Goal: Information Seeking & Learning: Learn about a topic

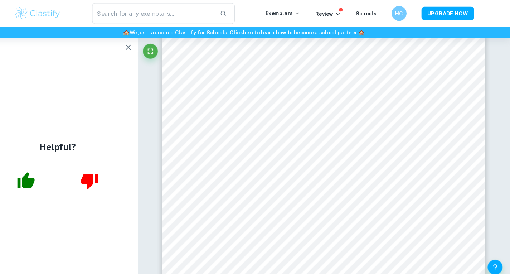
scroll to position [3293, 0]
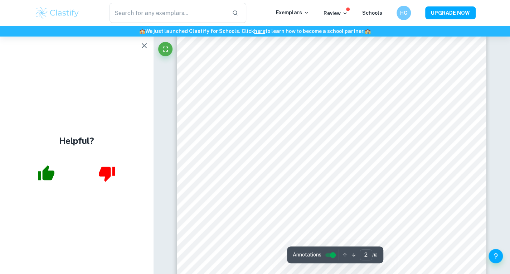
type input "1"
